Goal: Information Seeking & Learning: Learn about a topic

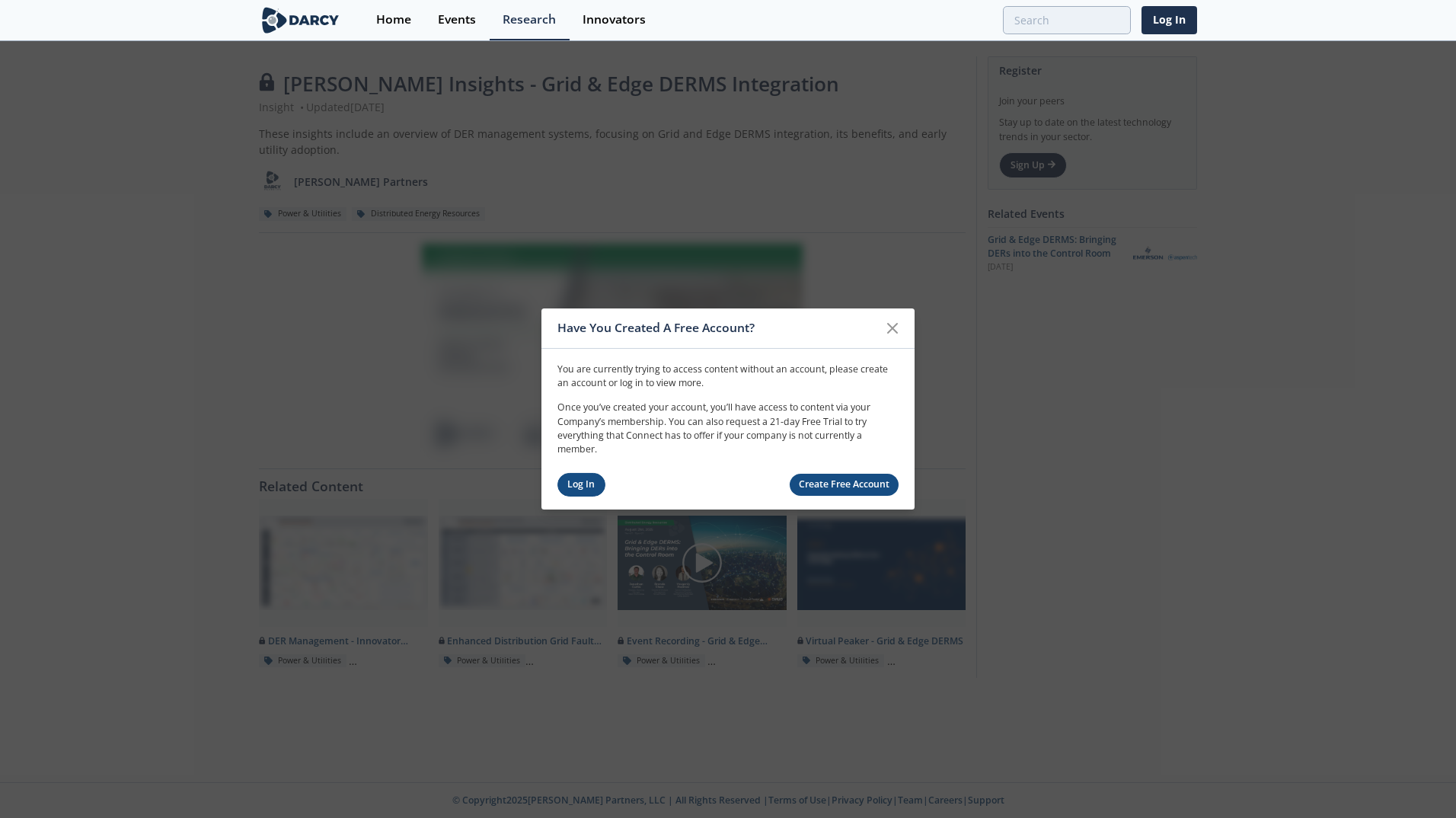
click at [563, 489] on link "Log In" at bounding box center [581, 485] width 48 height 24
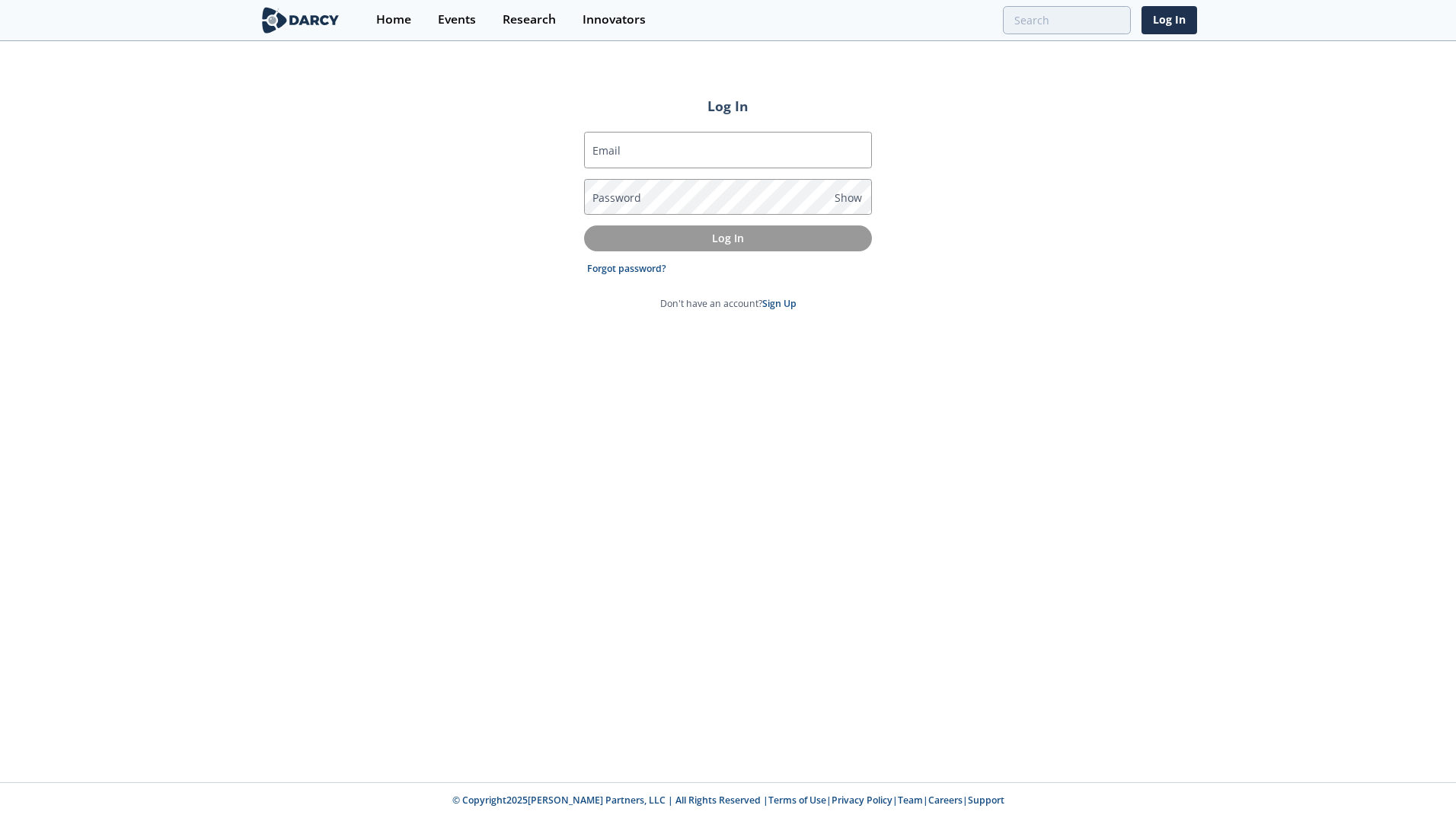
type input "[PERSON_NAME][EMAIL_ADDRESS][PERSON_NAME][DOMAIN_NAME]"
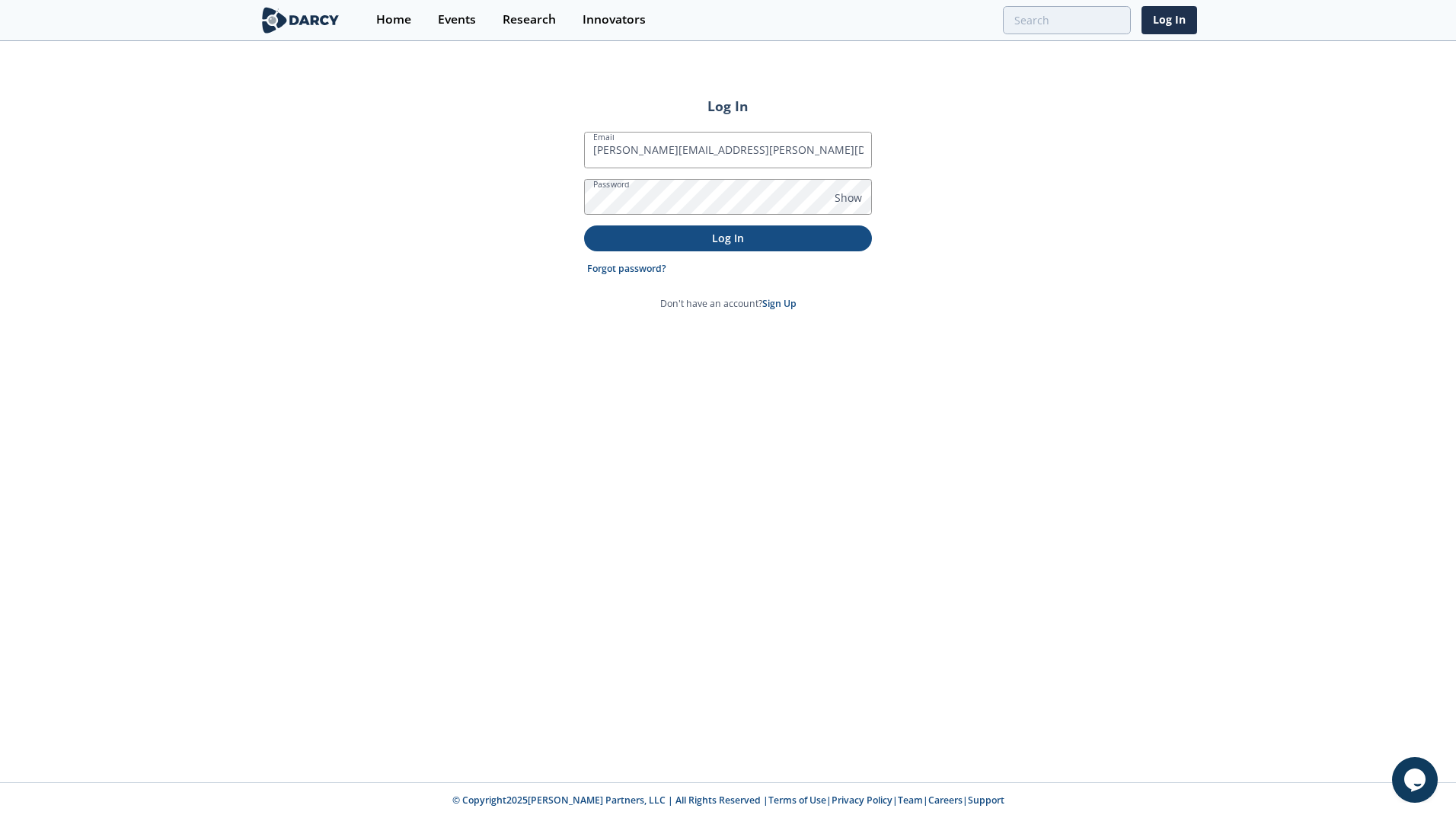
click at [761, 242] on p "Log In" at bounding box center [728, 238] width 267 height 16
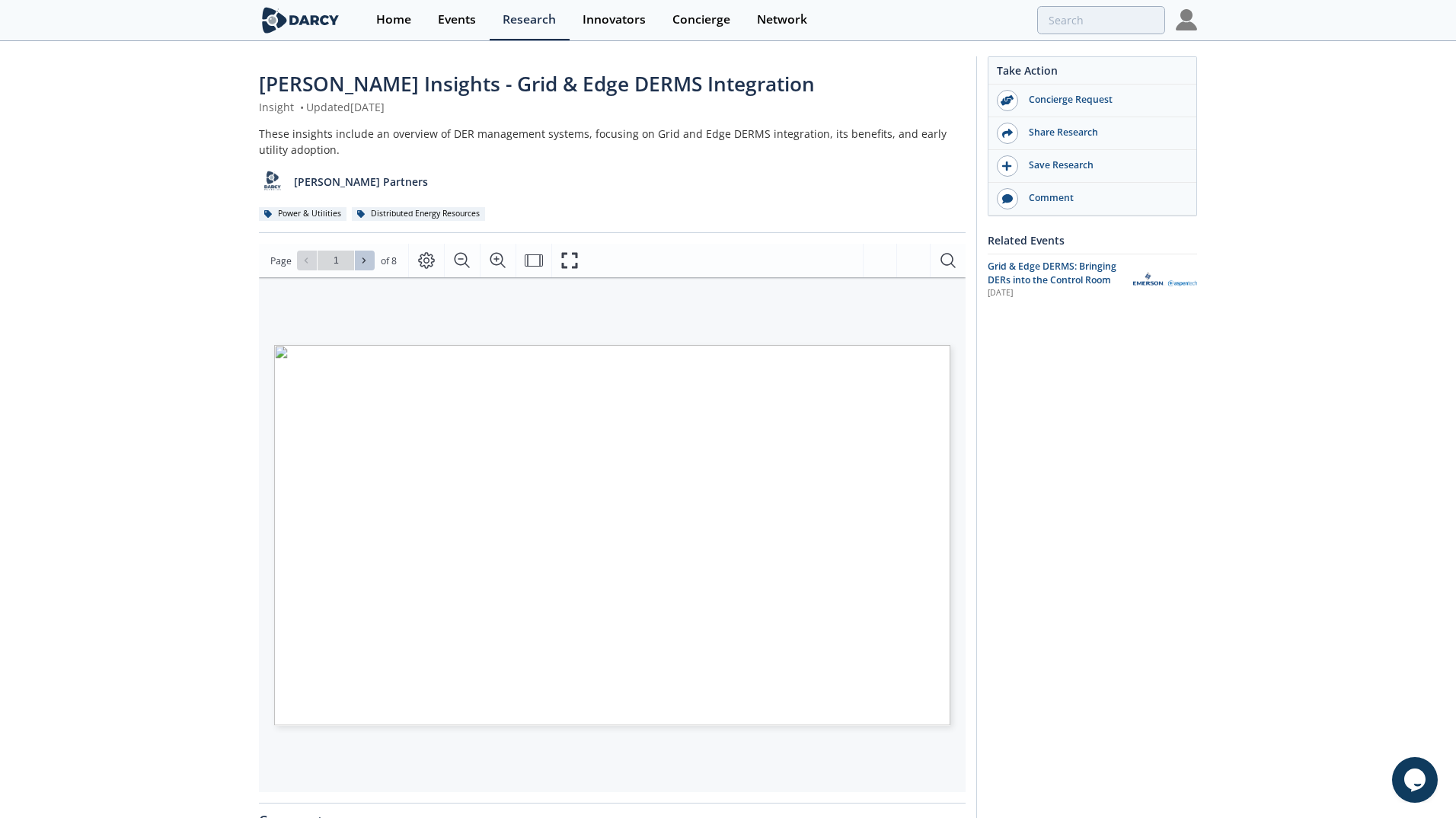
click at [370, 264] on button at bounding box center [365, 261] width 20 height 20
type input "2"
click at [565, 269] on icon "Fullscreen" at bounding box center [570, 261] width 18 height 18
click at [309, 262] on icon at bounding box center [306, 261] width 9 height 9
click at [360, 265] on icon at bounding box center [364, 261] width 9 height 9
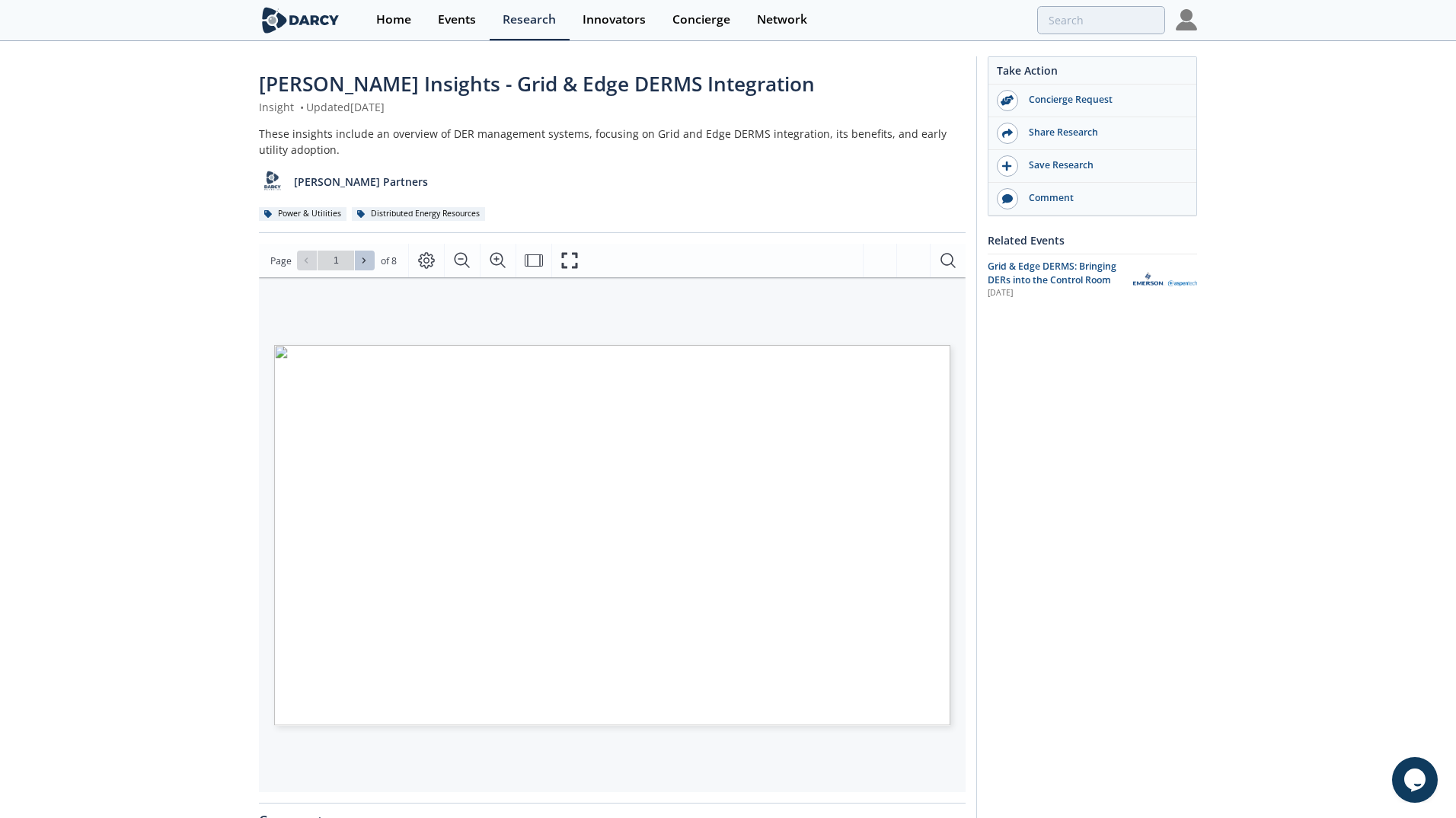
type input "2"
click at [572, 262] on icon "Fullscreen" at bounding box center [570, 261] width 18 height 18
